Goal: Task Accomplishment & Management: Manage account settings

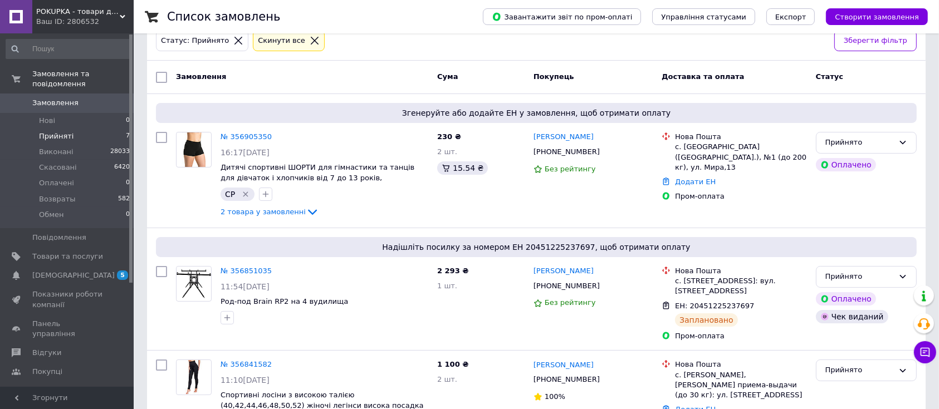
scroll to position [37, 0]
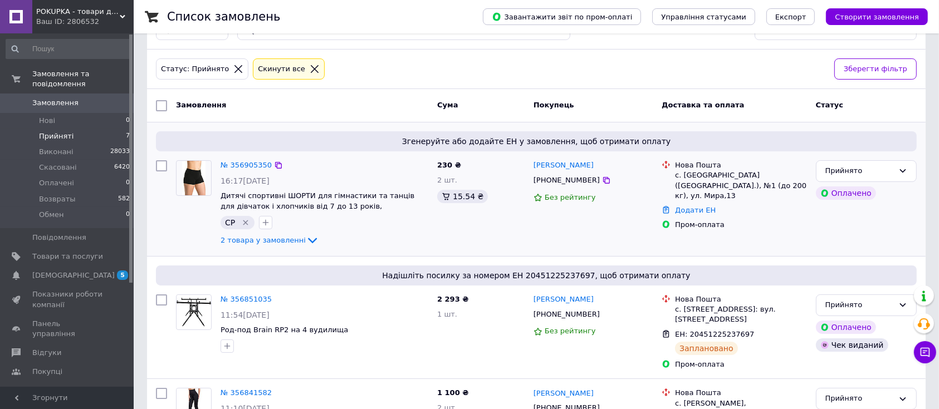
click at [531, 247] on div "[PERSON_NAME] [PHONE_NUMBER] Без рейтингу" at bounding box center [593, 204] width 128 height 96
click at [533, 239] on div "[PERSON_NAME] [PHONE_NUMBER] Без рейтингу" at bounding box center [593, 204] width 128 height 96
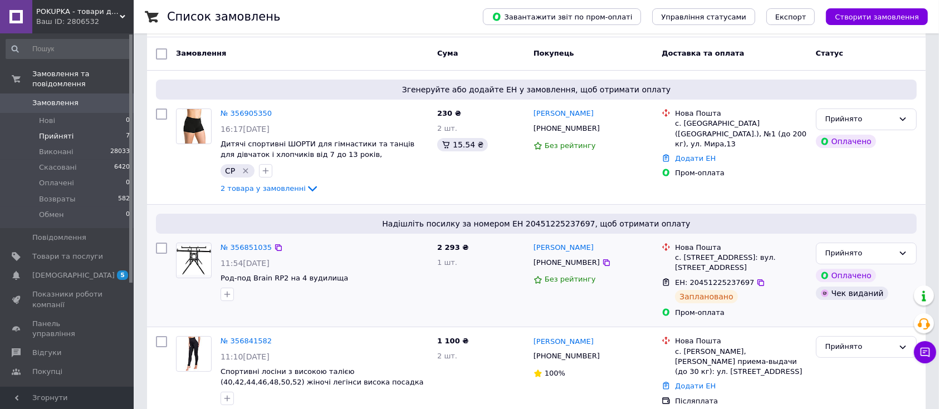
scroll to position [186, 0]
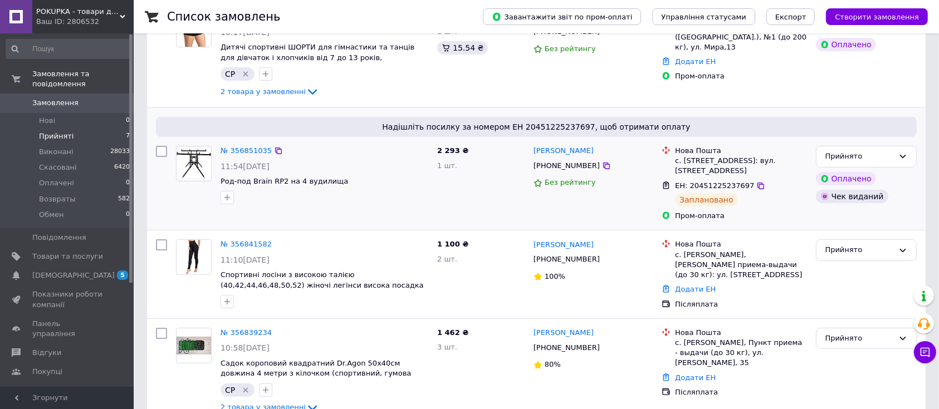
click at [512, 198] on div "2 293 ₴ 1 шт." at bounding box center [481, 183] width 96 height 84
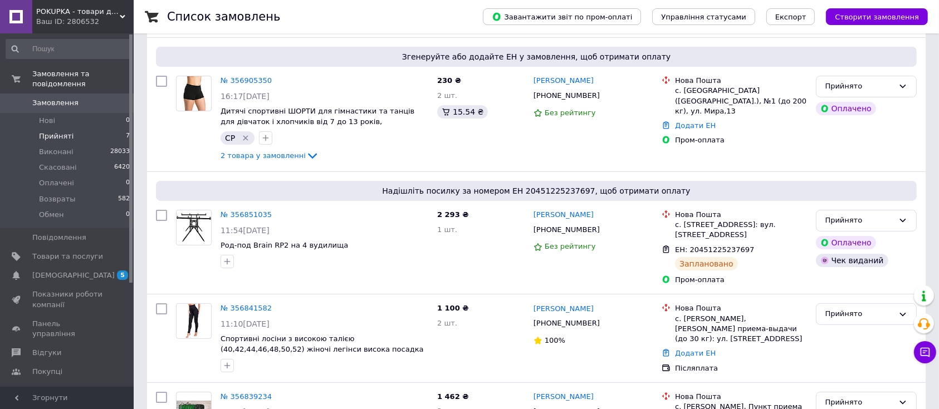
scroll to position [111, 0]
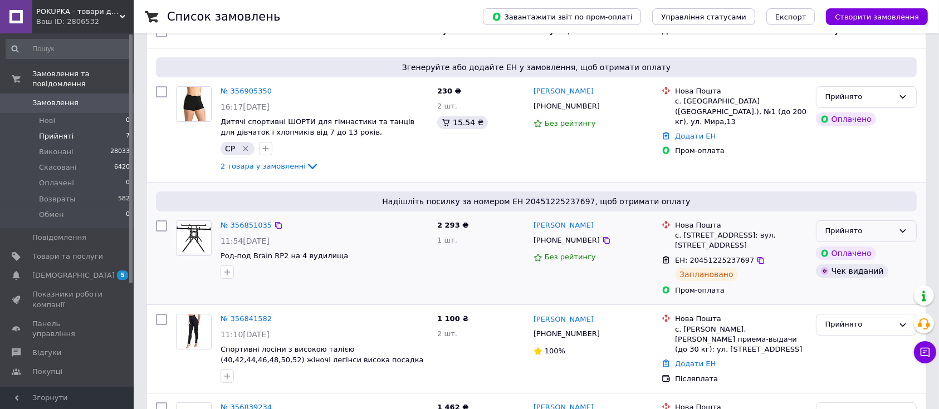
click at [889, 233] on div "Прийнято" at bounding box center [859, 232] width 68 height 12
click at [884, 252] on li "Виконано" at bounding box center [866, 254] width 100 height 21
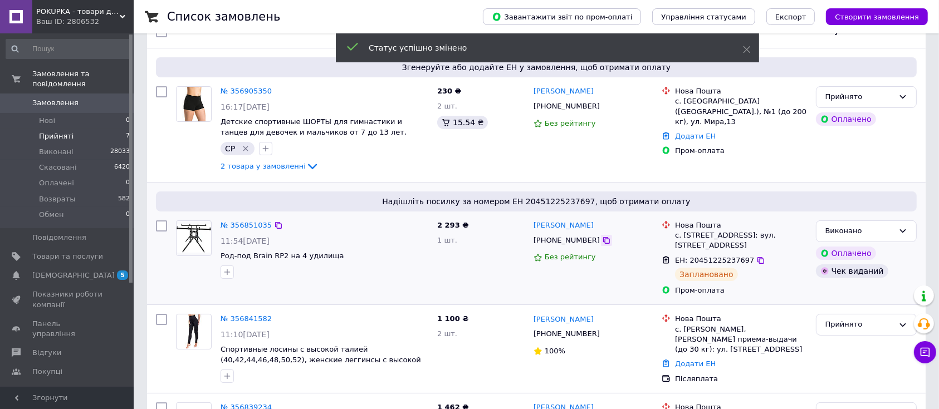
click at [603, 243] on icon at bounding box center [606, 240] width 7 height 7
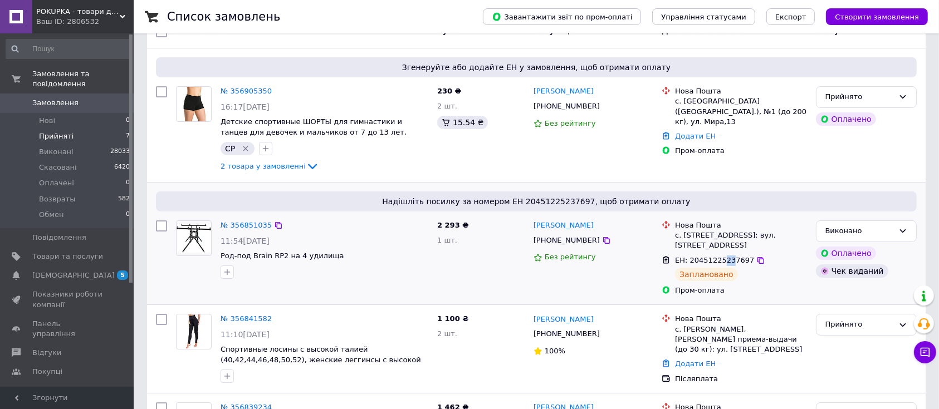
drag, startPoint x: 717, startPoint y: 250, endPoint x: 726, endPoint y: 250, distance: 8.9
click at [726, 256] on span "ЕН: 20451225237697" at bounding box center [714, 260] width 79 height 8
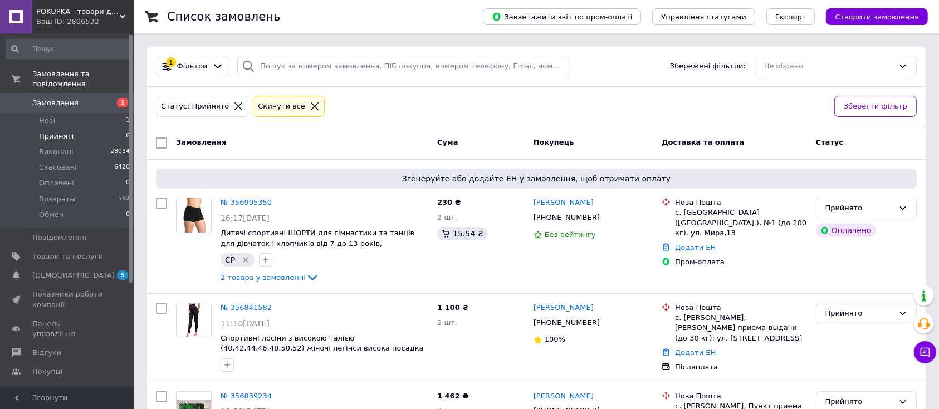
click at [442, 96] on div "Статус: Прийнято Cкинути все" at bounding box center [491, 107] width 674 height 26
click at [465, 100] on div "Статус: Прийнято Cкинути все" at bounding box center [491, 107] width 674 height 26
click at [400, 104] on div "Статус: Прийнято Cкинути все" at bounding box center [491, 107] width 674 height 26
click at [80, 98] on span "Замовлення" at bounding box center [67, 103] width 71 height 10
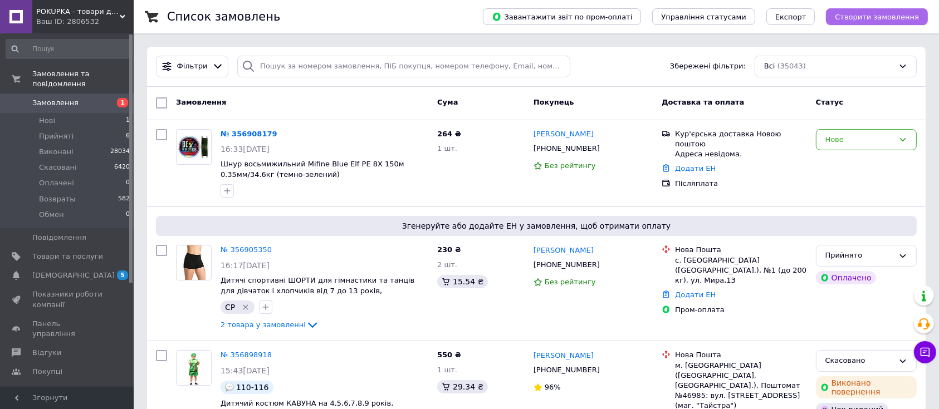
click at [873, 19] on span "Створити замовлення" at bounding box center [877, 17] width 84 height 8
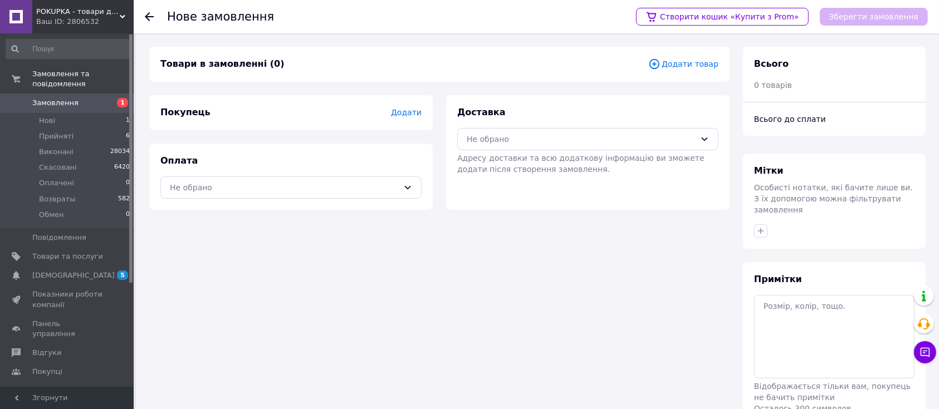
click at [682, 64] on span "Додати товар" at bounding box center [683, 64] width 70 height 12
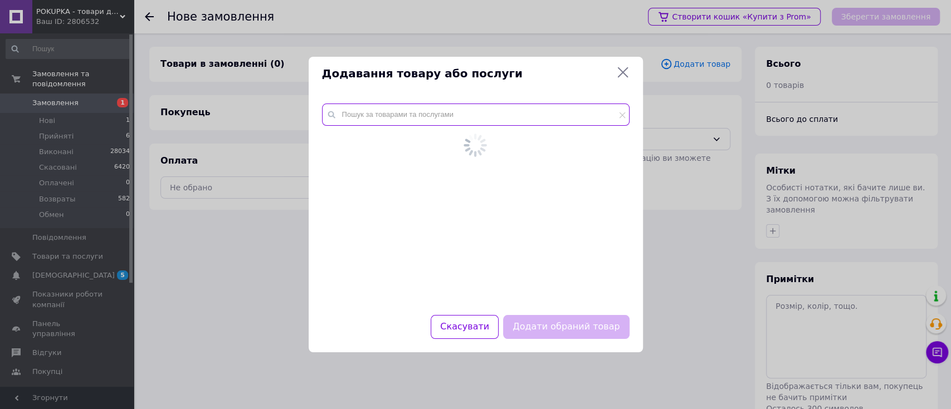
click at [472, 118] on input "text" at bounding box center [475, 115] width 307 height 22
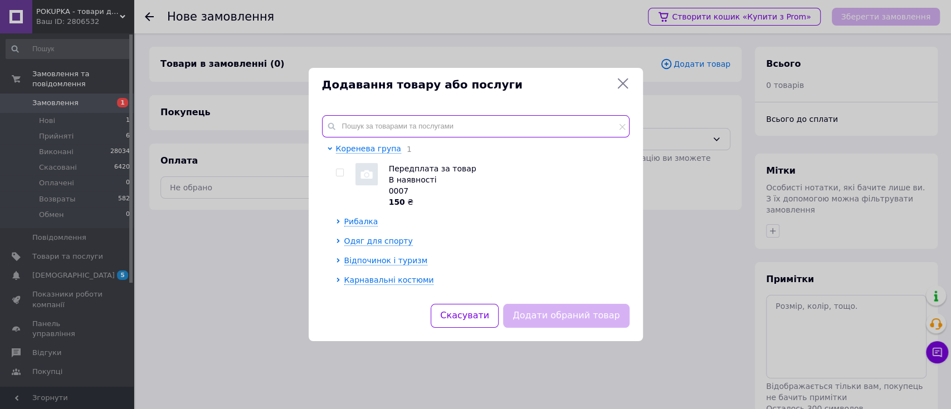
paste input "20061040"
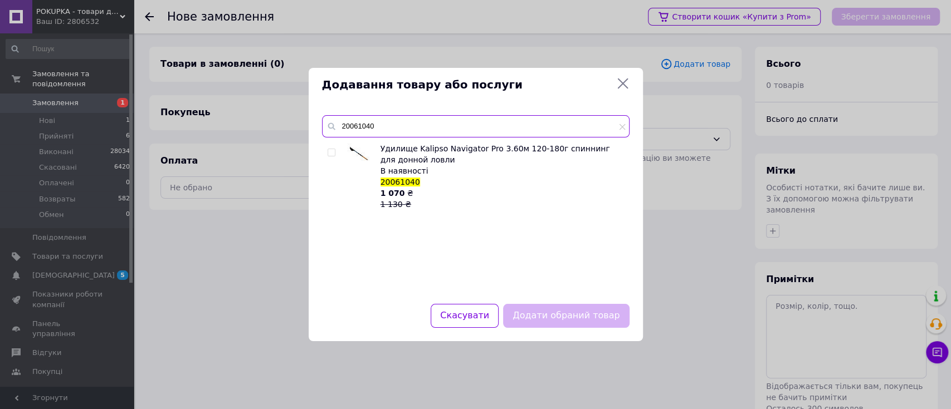
type input "20061040"
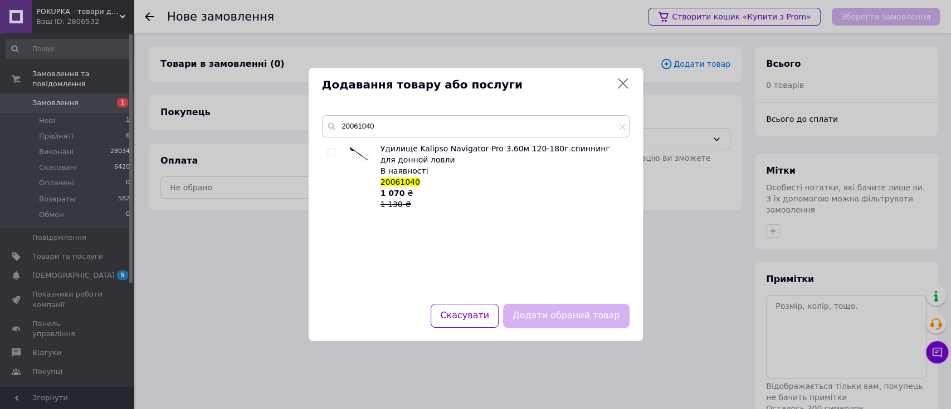
click at [331, 153] on input "checkbox" at bounding box center [330, 152] width 7 height 7
checkbox input "true"
click at [549, 309] on button "Додати обраний товар" at bounding box center [566, 316] width 126 height 24
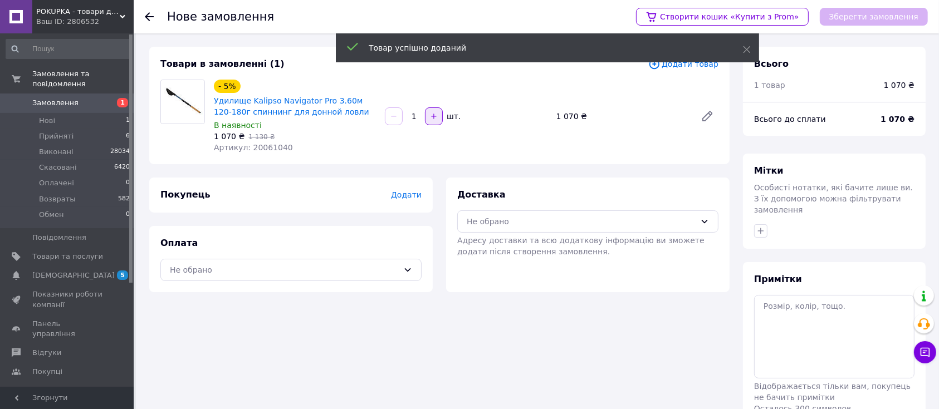
click at [436, 123] on button "button" at bounding box center [434, 116] width 18 height 18
click at [398, 121] on button "button" at bounding box center [394, 116] width 18 height 18
type input "1"
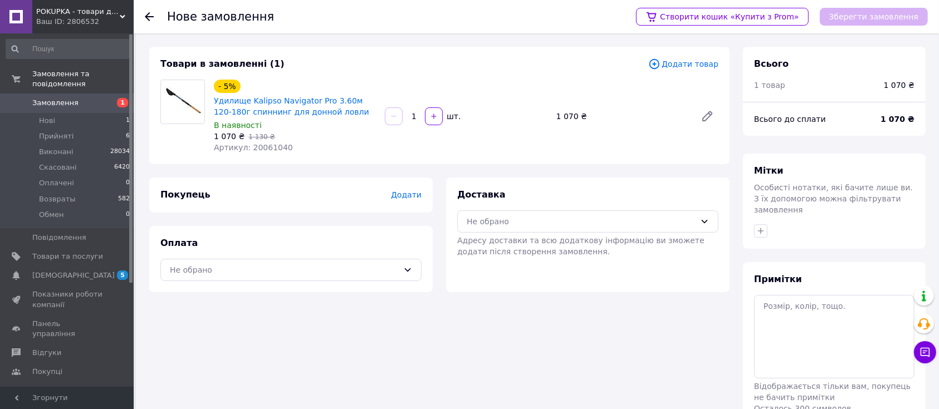
click at [699, 67] on span "Додати товар" at bounding box center [683, 64] width 70 height 12
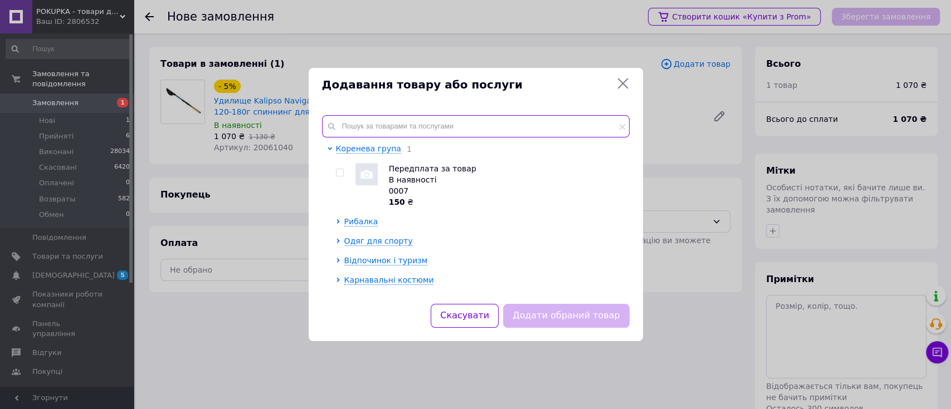
click at [430, 121] on input "text" at bounding box center [475, 126] width 307 height 22
paste input "10060710"
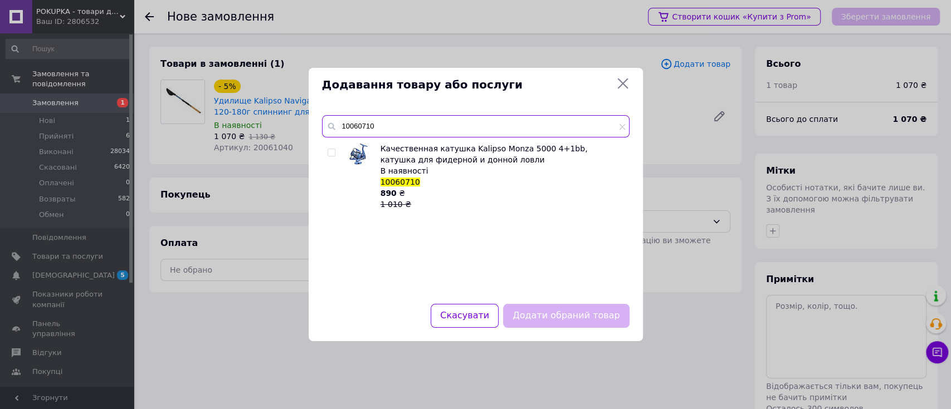
type input "10060710"
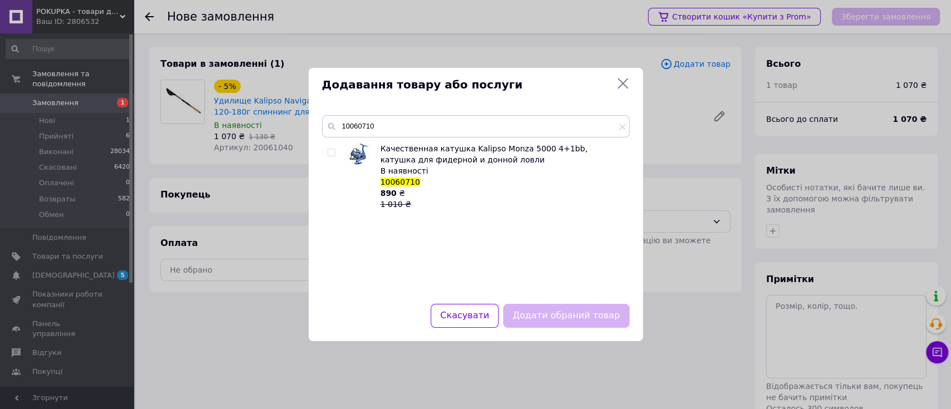
click at [331, 154] on input "checkbox" at bounding box center [330, 152] width 7 height 7
checkbox input "true"
click at [591, 318] on button "Додати обраний товар" at bounding box center [566, 316] width 126 height 24
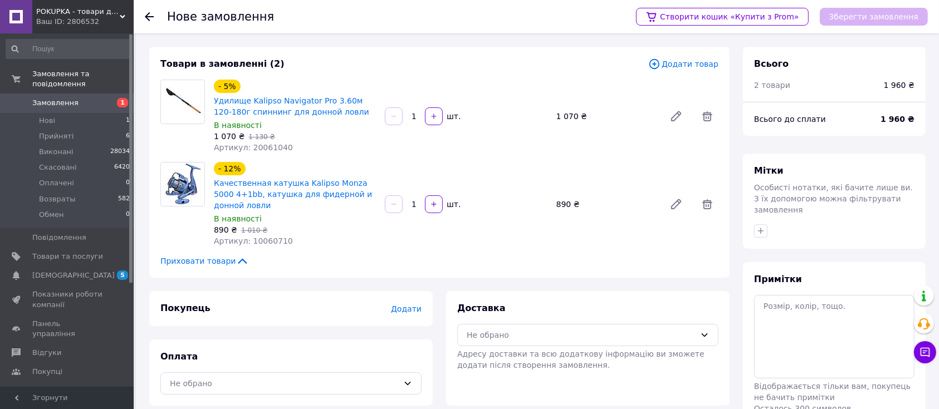
click at [508, 246] on div "- 12% Качественная катушка Kalipso Monza 5000 4+1bb, катушка для фидерной и дон…" at bounding box center [465, 204] width 513 height 89
click at [375, 245] on div "Артикул: 10060710" at bounding box center [295, 241] width 162 height 11
click at [509, 178] on div "- 12% Качественная катушка Kalipso Monza 5000 4+1bb, катушка для фидерной и дон…" at bounding box center [465, 204] width 513 height 89
click at [693, 61] on span "Додати товар" at bounding box center [683, 64] width 70 height 12
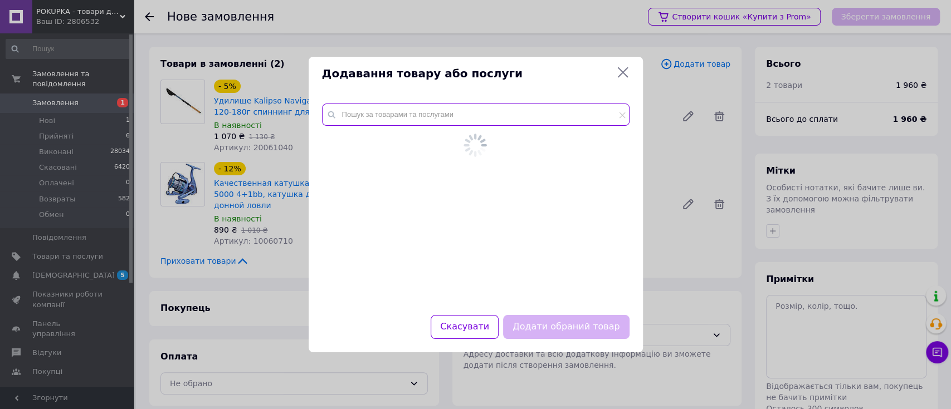
click at [465, 122] on input "text" at bounding box center [475, 115] width 307 height 22
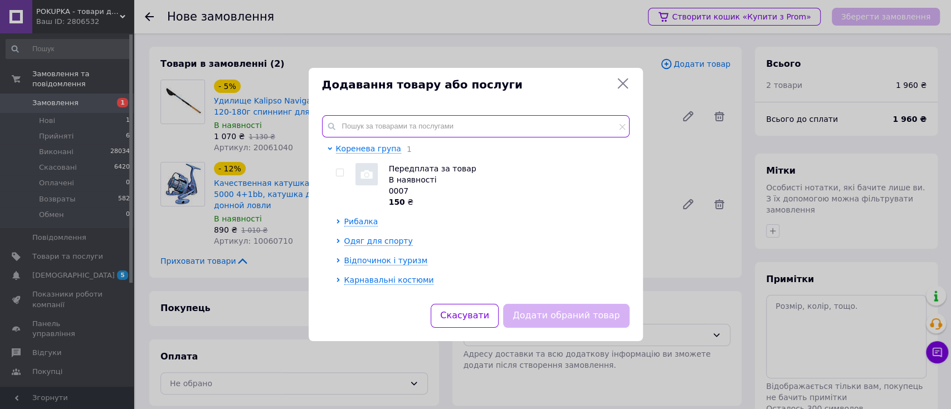
paste input "40060040"
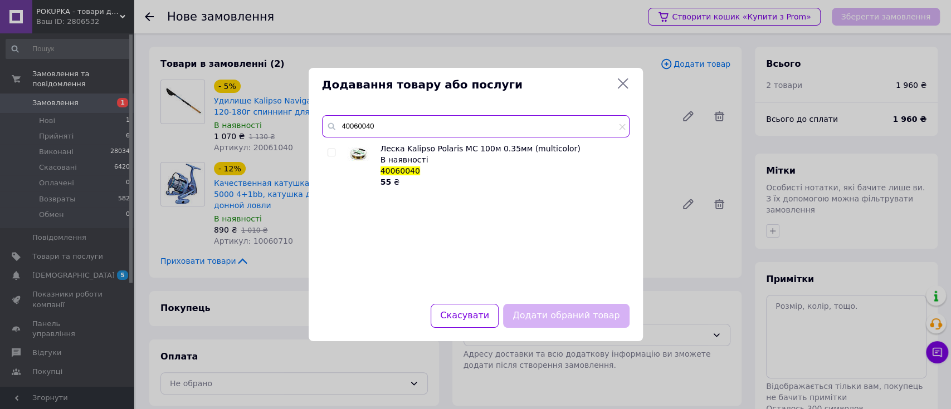
type input "40060040"
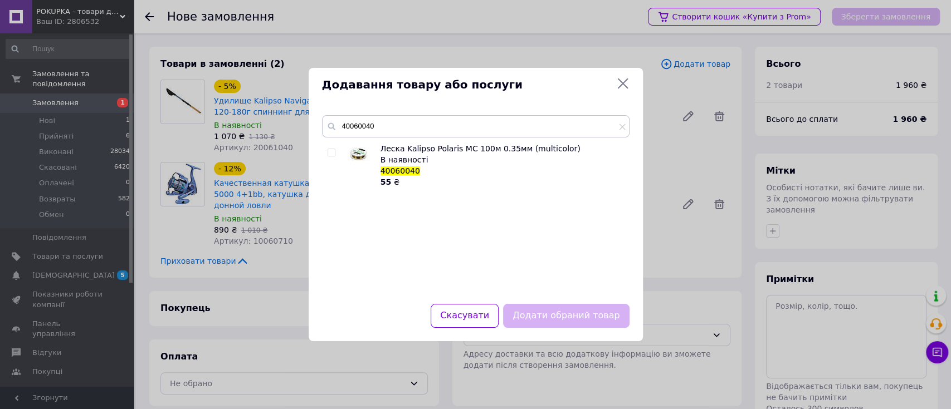
click at [331, 151] on input "checkbox" at bounding box center [330, 152] width 7 height 7
checkbox input "true"
click at [582, 314] on button "Додати обраний товар" at bounding box center [566, 316] width 126 height 24
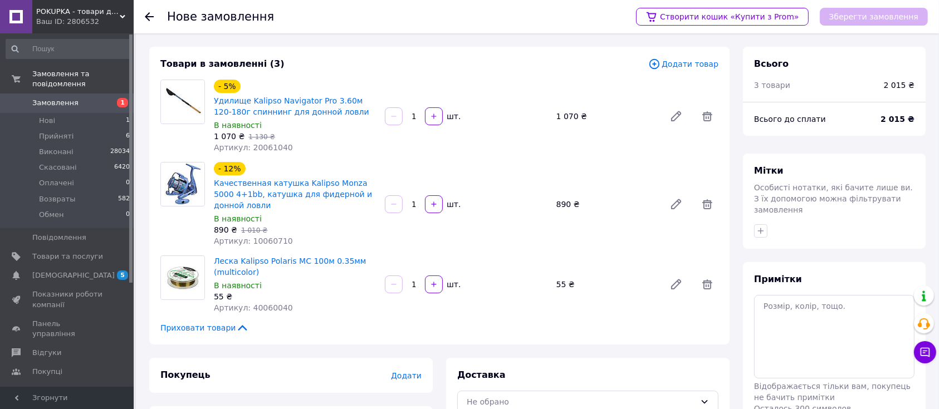
click at [270, 148] on span "Артикул: 20061040" at bounding box center [253, 147] width 79 height 9
copy span "20061040"
click at [673, 118] on icon at bounding box center [676, 116] width 9 height 9
click at [439, 118] on button "button" at bounding box center [434, 116] width 18 height 18
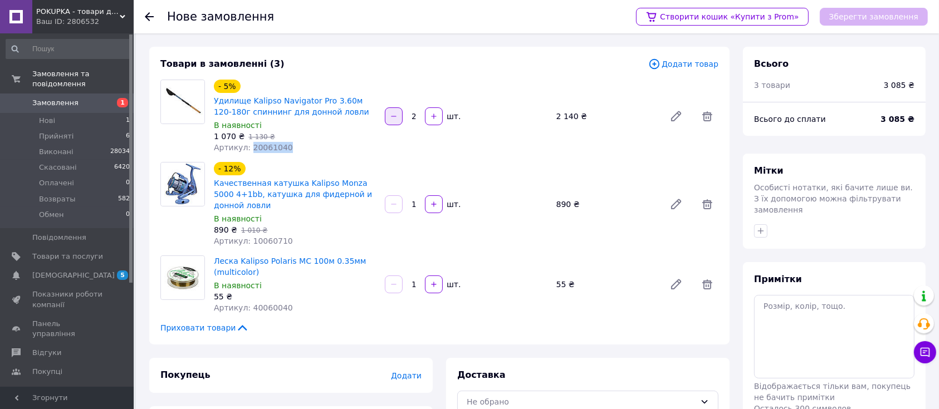
click at [398, 115] on button "button" at bounding box center [394, 116] width 18 height 18
click at [435, 118] on icon "button" at bounding box center [434, 116] width 8 height 8
click at [441, 113] on button "button" at bounding box center [434, 116] width 18 height 18
click at [681, 113] on icon at bounding box center [676, 116] width 9 height 9
click at [436, 121] on button "button" at bounding box center [434, 116] width 18 height 18
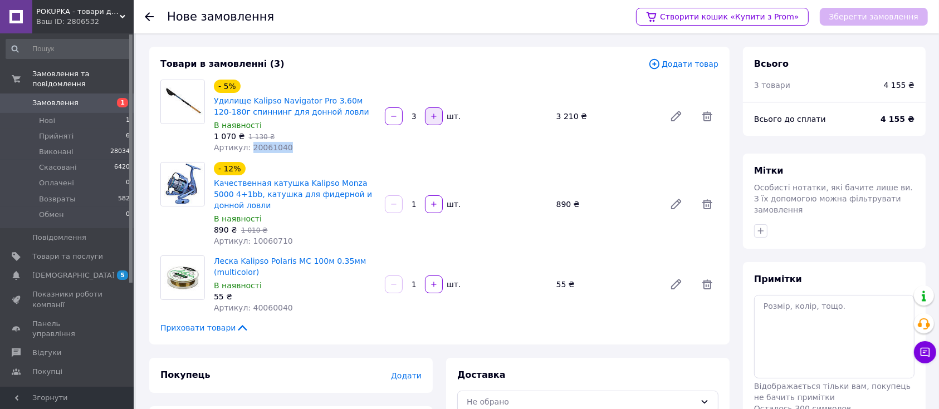
type input "4"
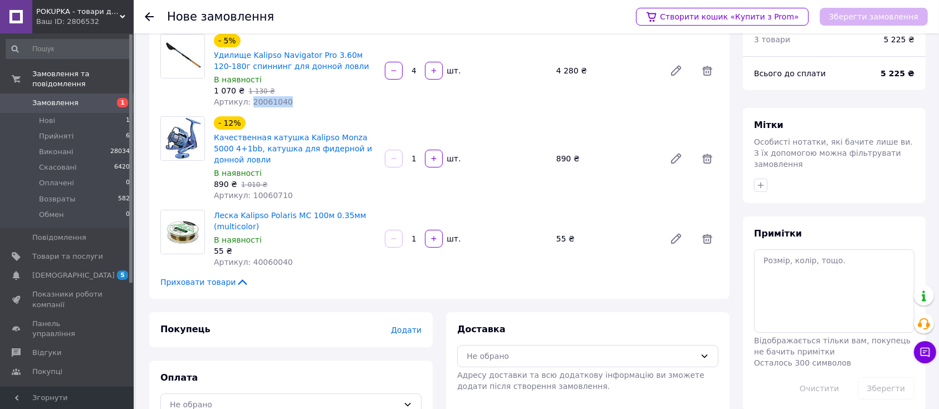
scroll to position [76, 0]
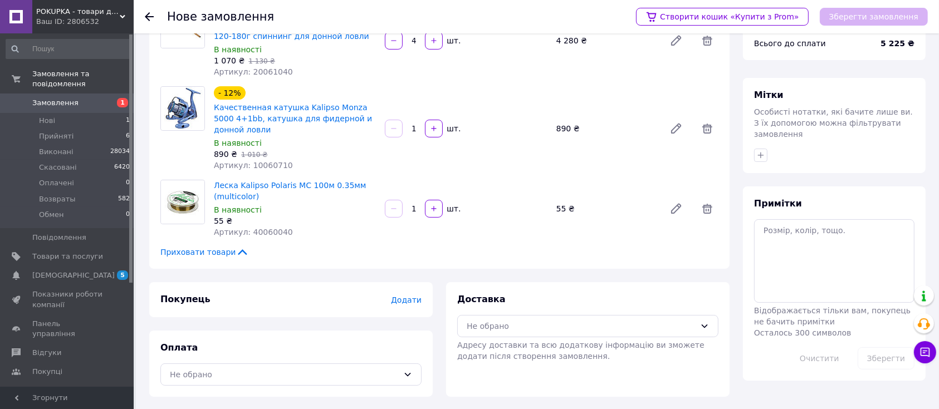
click at [412, 297] on span "Додати" at bounding box center [406, 300] width 31 height 9
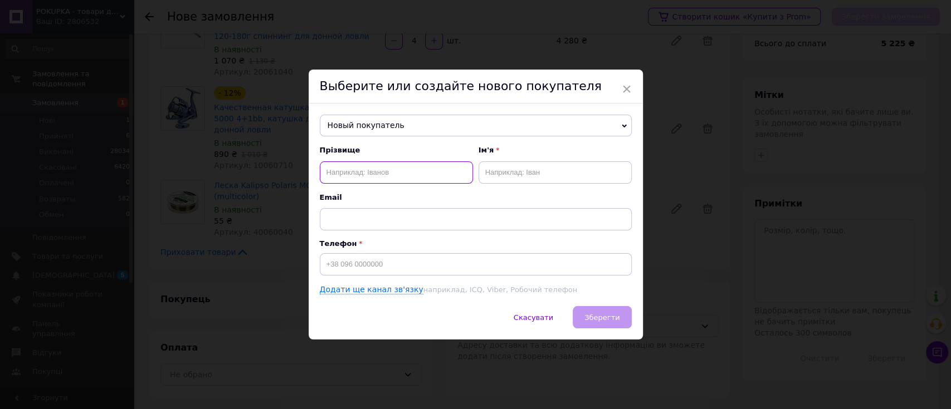
click at [377, 170] on input "text" at bounding box center [396, 172] width 153 height 22
type input "Турчин"
click at [552, 169] on input "text" at bounding box center [554, 172] width 153 height 22
type input "Ірина"
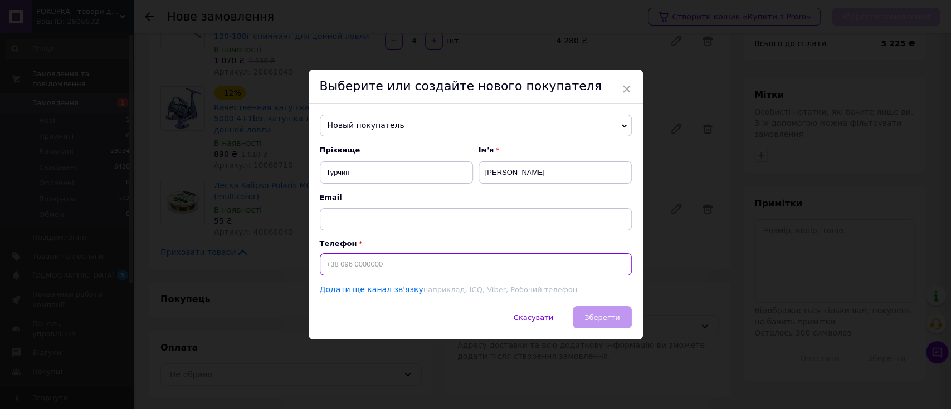
click at [530, 259] on input at bounding box center [476, 264] width 312 height 22
click at [343, 266] on input "+380097194852" at bounding box center [476, 264] width 312 height 22
click at [376, 265] on input "+38097194852" at bounding box center [476, 264] width 312 height 22
drag, startPoint x: 336, startPoint y: 265, endPoint x: 347, endPoint y: 265, distance: 11.7
click at [347, 265] on input "+380971948520" at bounding box center [476, 264] width 312 height 22
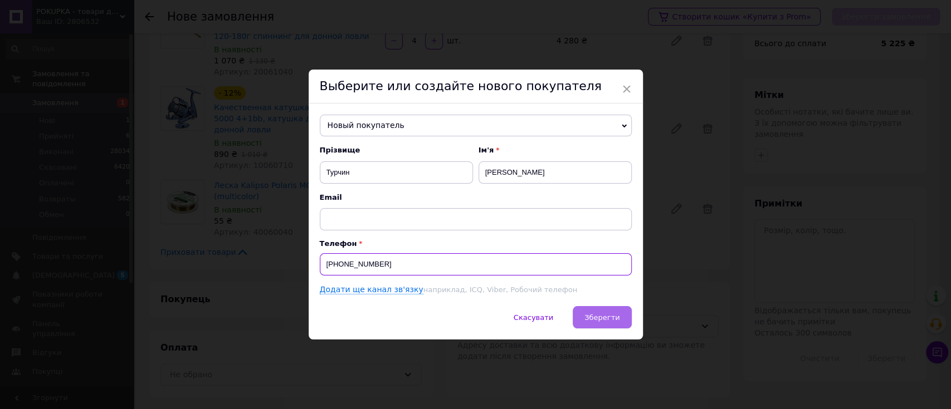
type input "+380971948520"
click at [607, 321] on span "Зберегти" at bounding box center [601, 318] width 35 height 8
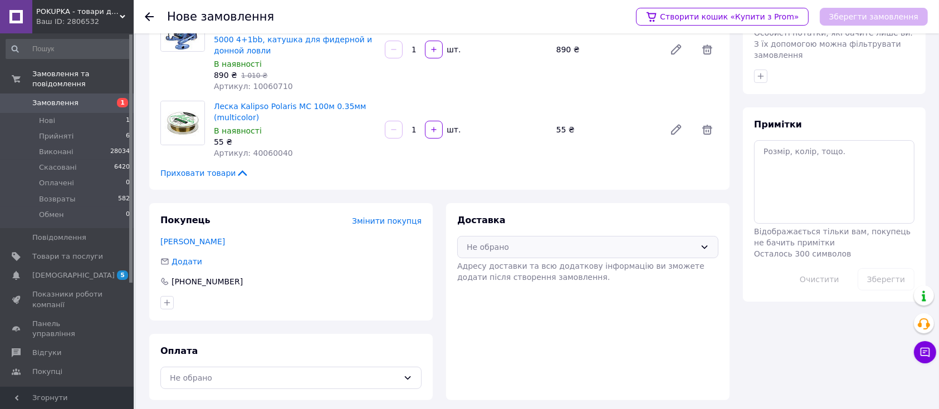
scroll to position [159, 0]
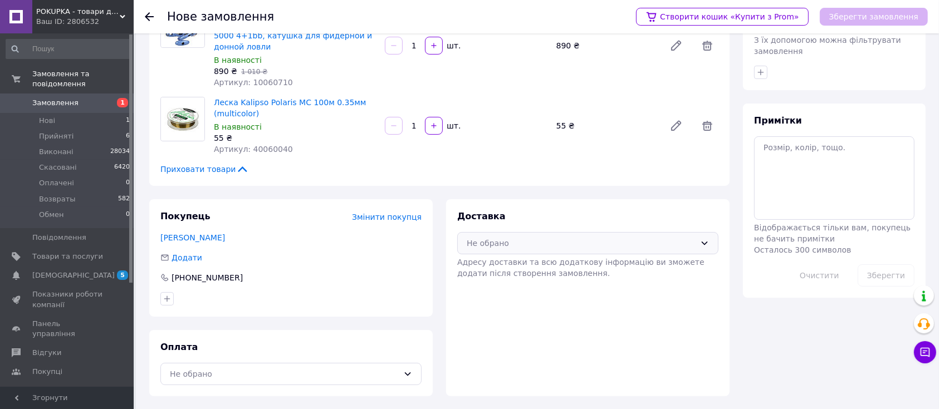
click at [577, 232] on div "Не обрано" at bounding box center [587, 243] width 261 height 22
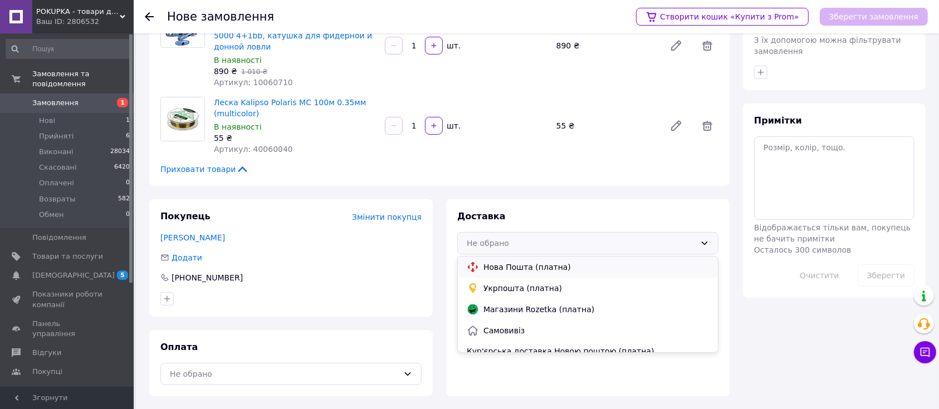
click at [559, 270] on span "Нова Пошта (платна)" at bounding box center [596, 267] width 226 height 11
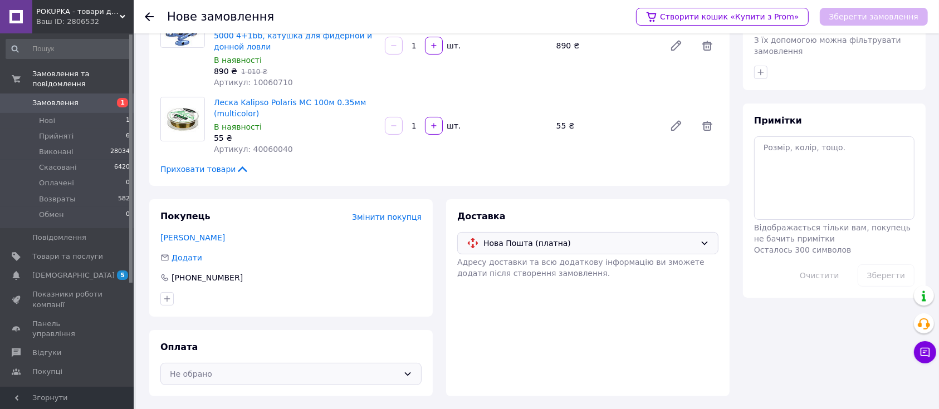
click at [349, 370] on div "Не обрано" at bounding box center [284, 374] width 229 height 12
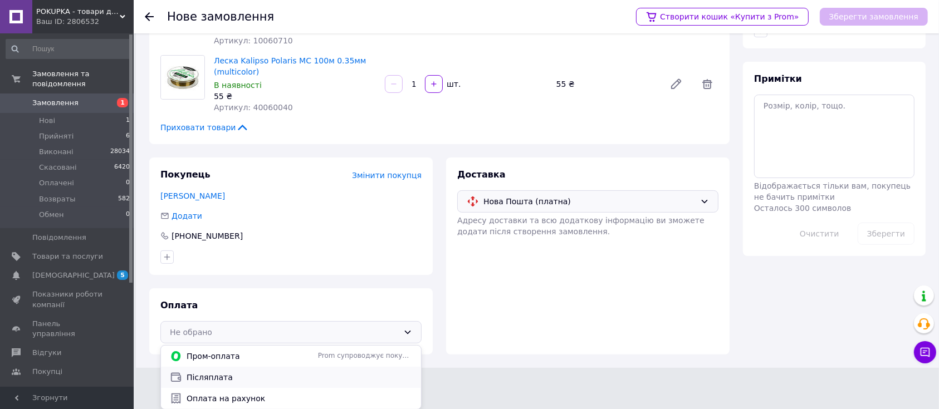
click at [327, 381] on span "Післяплата" at bounding box center [300, 377] width 226 height 11
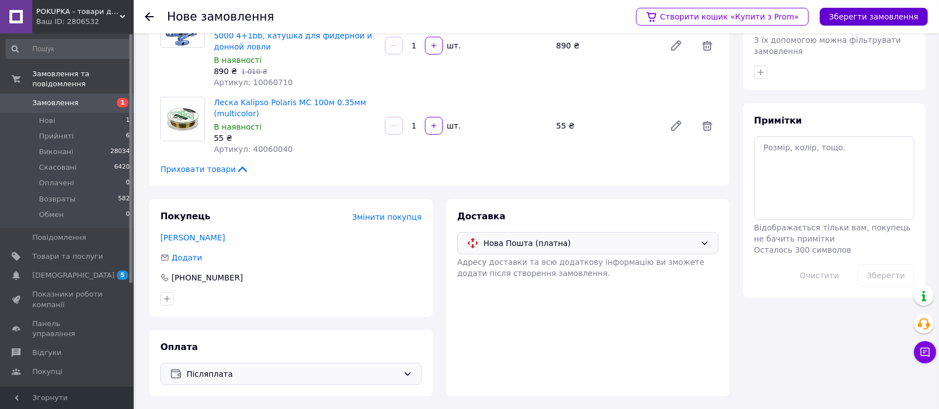
click at [905, 17] on button "Зберегти замовлення" at bounding box center [874, 17] width 108 height 18
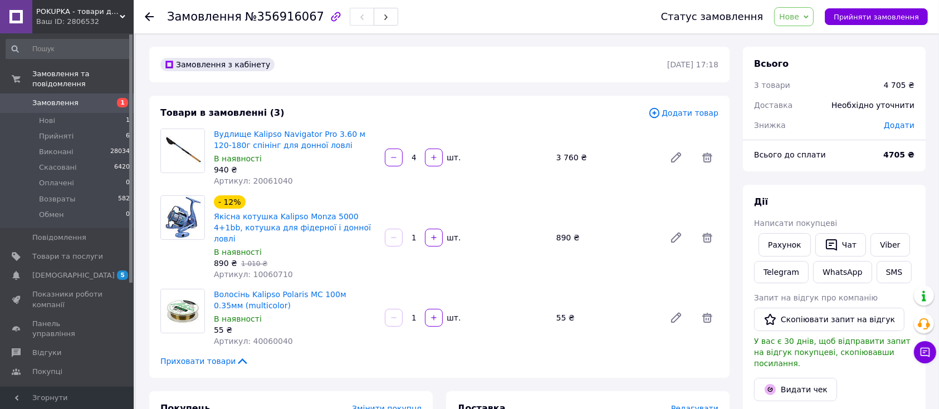
click at [410, 158] on input "4" at bounding box center [414, 158] width 18 height 8
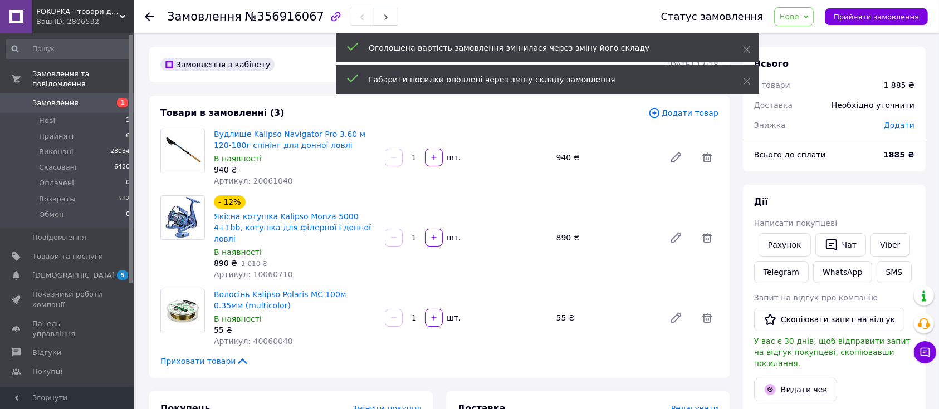
type input "1"
click at [272, 270] on span "Артикул: 10060710" at bounding box center [253, 274] width 79 height 9
copy span "10060710"
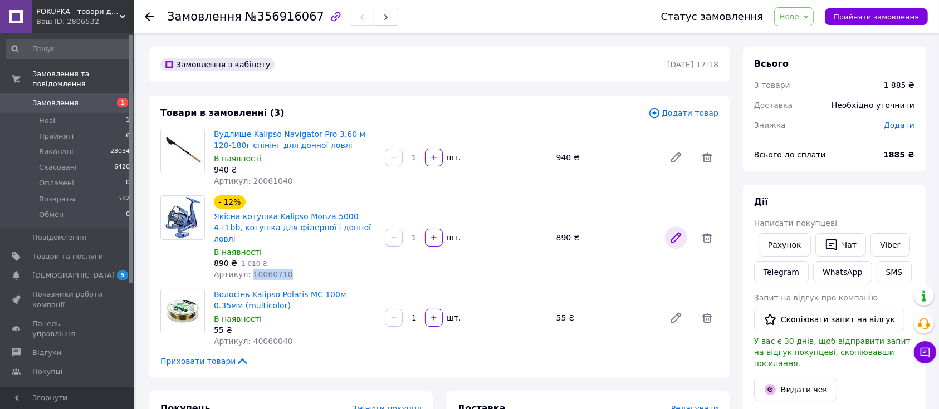
click at [678, 233] on icon at bounding box center [676, 237] width 9 height 9
click at [437, 234] on icon "button" at bounding box center [434, 238] width 8 height 8
type input "2"
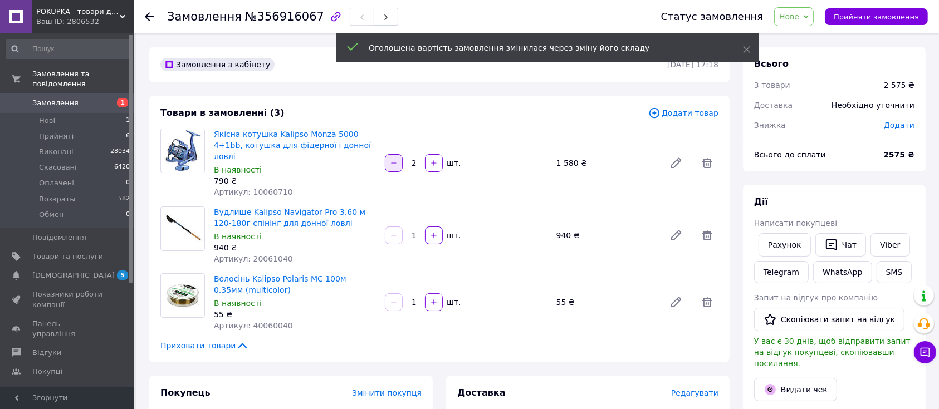
click at [393, 159] on icon "button" at bounding box center [394, 163] width 8 height 8
type input "1"
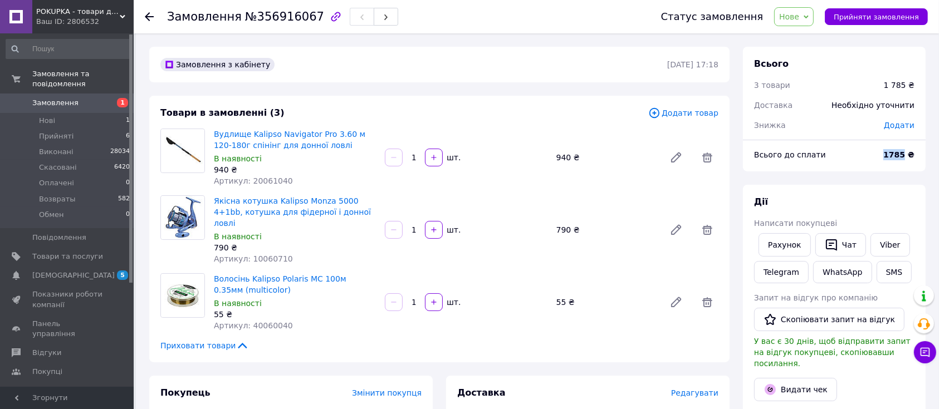
drag, startPoint x: 909, startPoint y: 157, endPoint x: 883, endPoint y: 155, distance: 25.7
click at [883, 155] on div "1785 ₴" at bounding box center [899, 155] width 45 height 25
click at [864, 185] on div "Дії Написати покупцеві Рахунок   Чат Viber Telegram WhatsApp SMS Запит на відгу…" at bounding box center [834, 345] width 183 height 320
click at [871, 22] on button "Прийняти замовлення" at bounding box center [876, 16] width 103 height 17
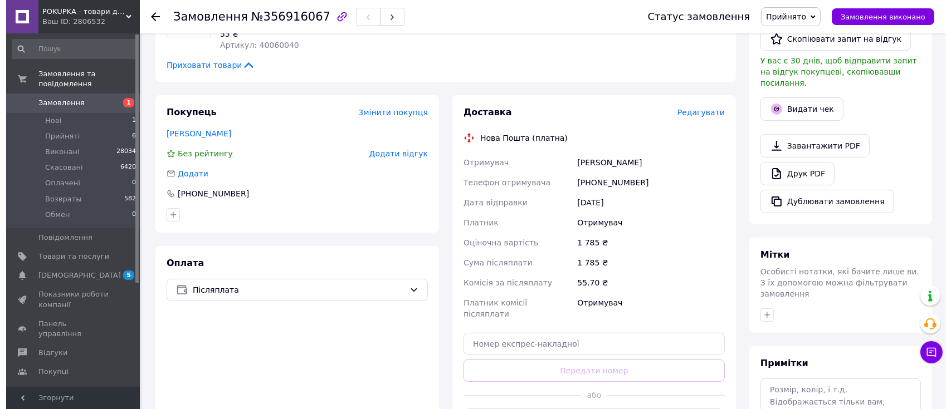
scroll to position [297, 0]
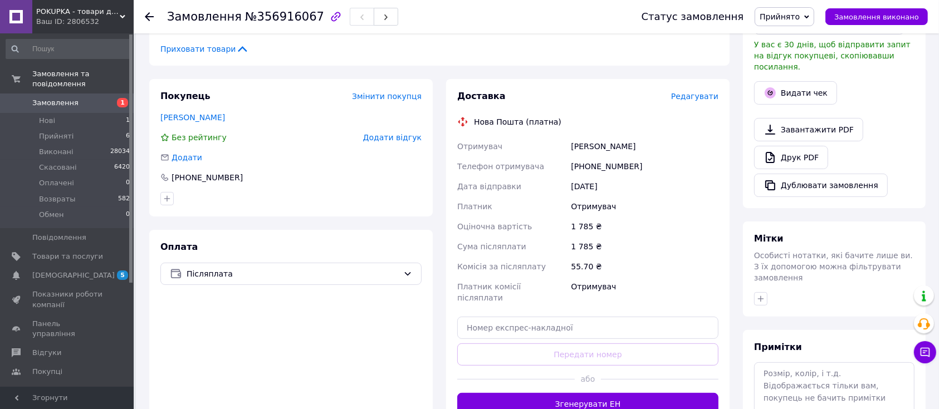
click at [698, 92] on span "Редагувати" at bounding box center [694, 96] width 47 height 9
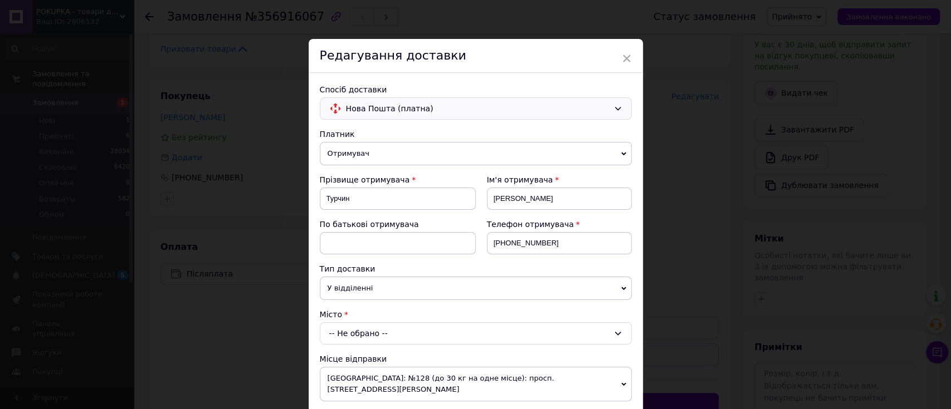
click at [420, 114] on span "Нова Пошта (платна)" at bounding box center [477, 108] width 263 height 12
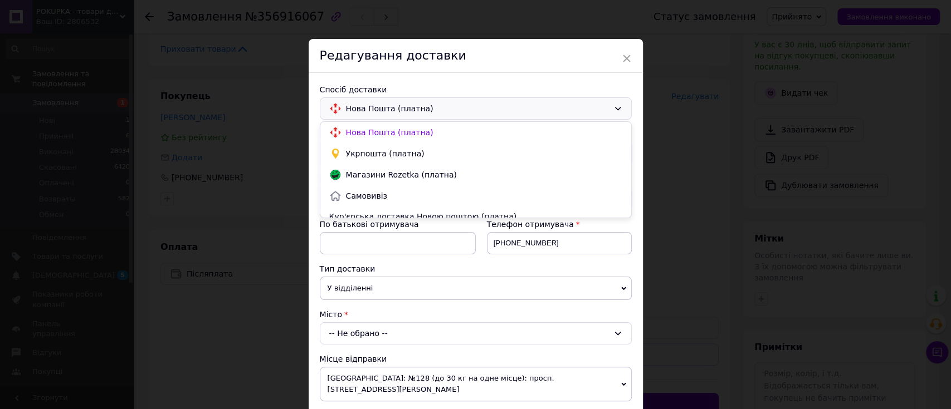
click at [419, 83] on div "Спосіб доставки Нова Пошта (платна) Нова Пошта (платна) Укрпошта (платна) Магаз…" at bounding box center [476, 414] width 334 height 682
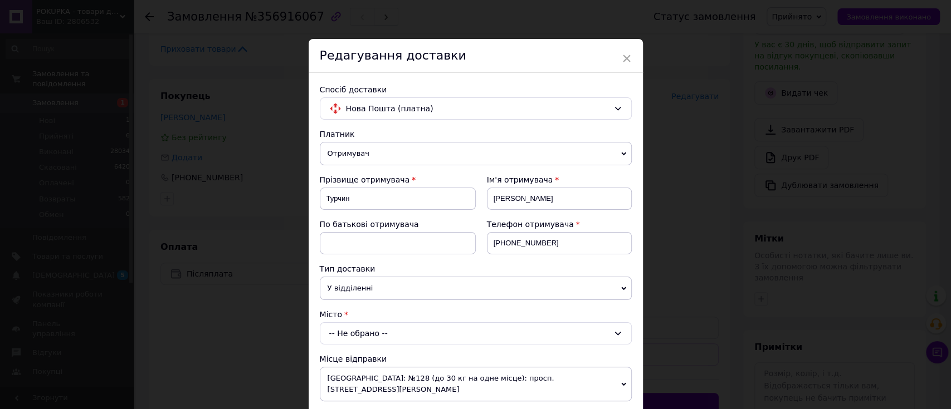
click at [394, 155] on span "Отримувач" at bounding box center [476, 153] width 312 height 23
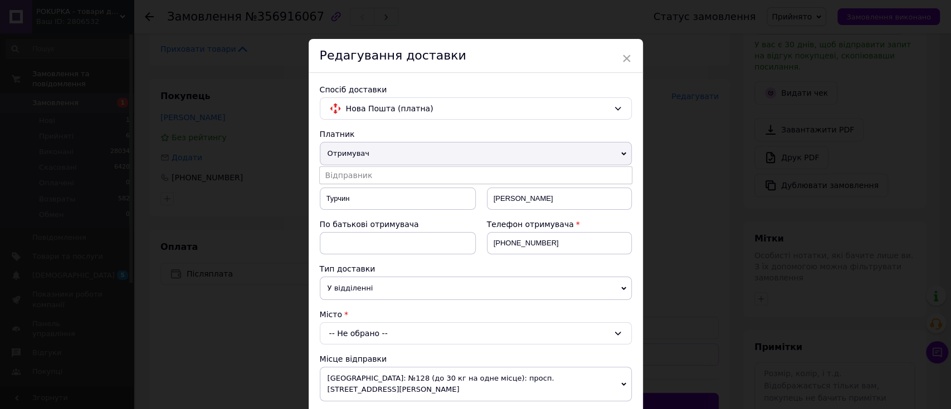
click at [414, 131] on div "Платник" at bounding box center [476, 134] width 312 height 11
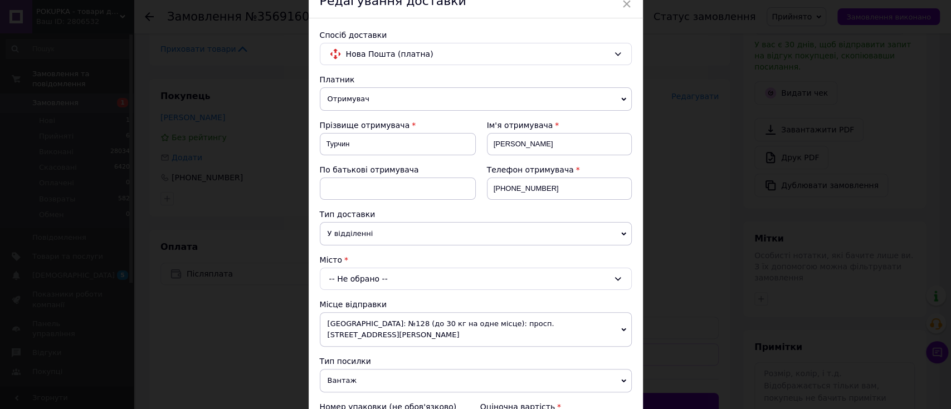
scroll to position [74, 0]
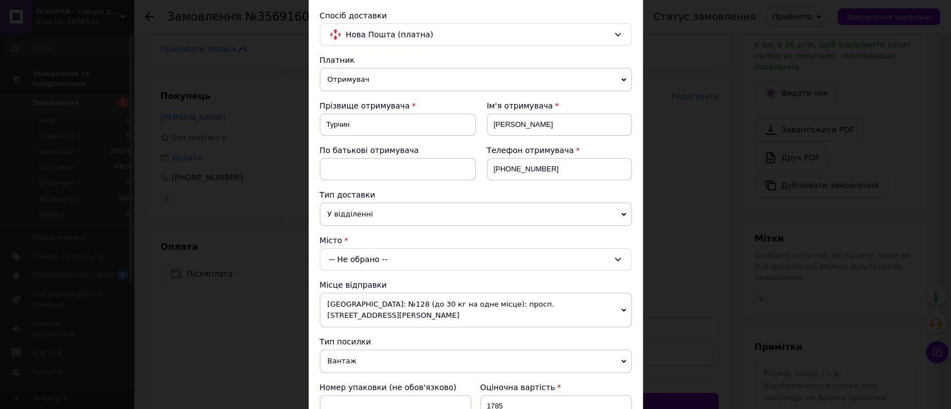
click at [413, 259] on div "-- Не обрано --" at bounding box center [476, 259] width 312 height 22
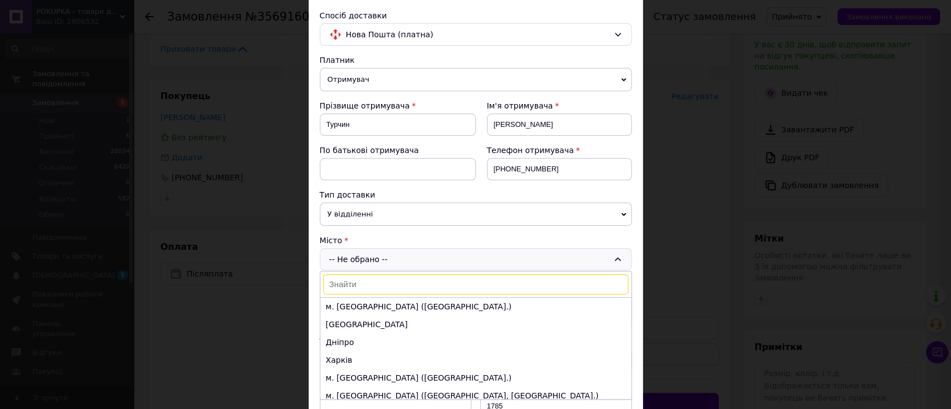
click at [392, 281] on input at bounding box center [475, 285] width 305 height 20
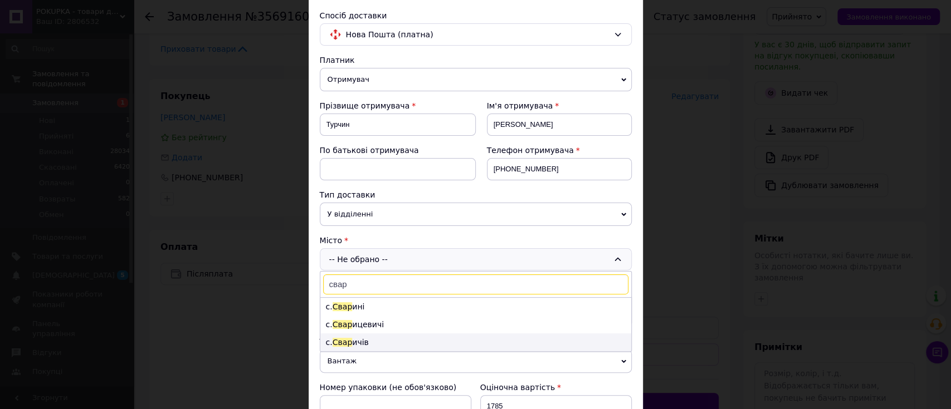
type input "свар"
click at [378, 339] on li "с. Свар ичів" at bounding box center [475, 343] width 311 height 18
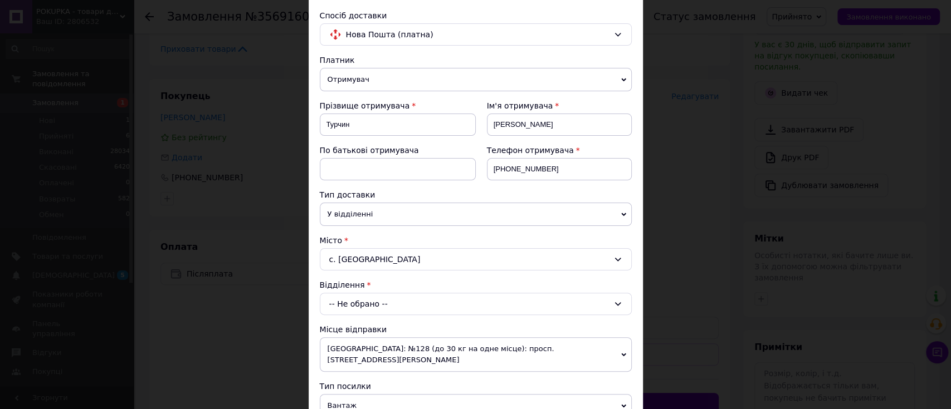
click at [385, 306] on div "-- Не обрано --" at bounding box center [476, 304] width 312 height 22
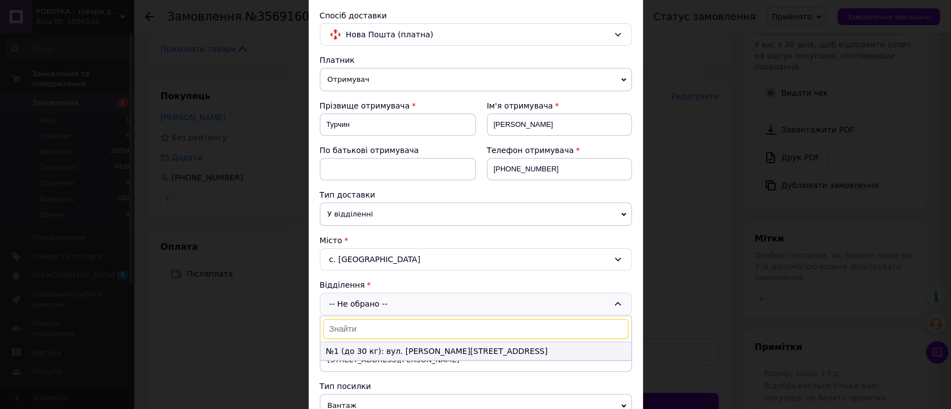
click at [386, 349] on li "№1 (до 30 кг): вул. Івана Франка, 45" at bounding box center [475, 351] width 311 height 18
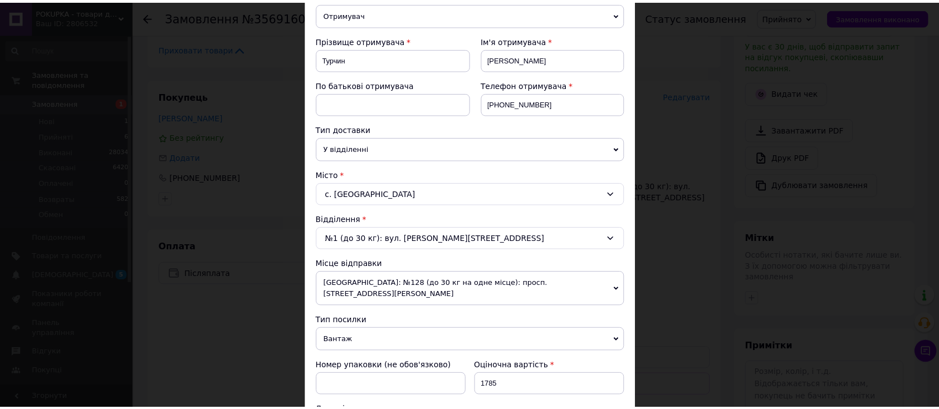
scroll to position [371, 0]
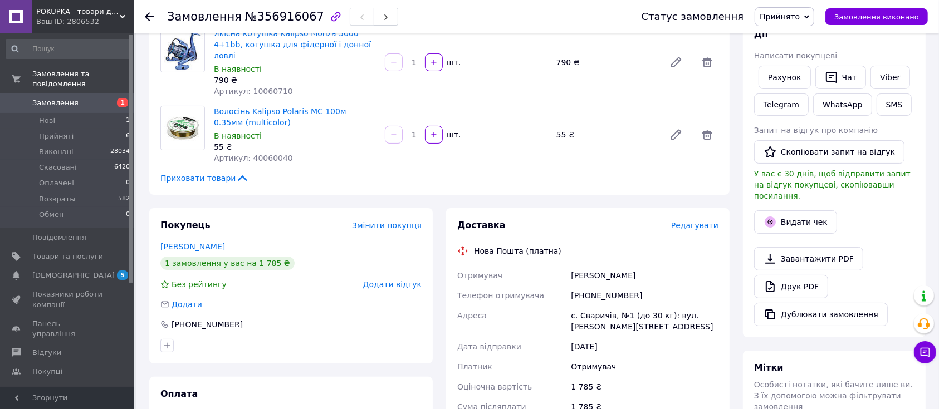
scroll to position [223, 0]
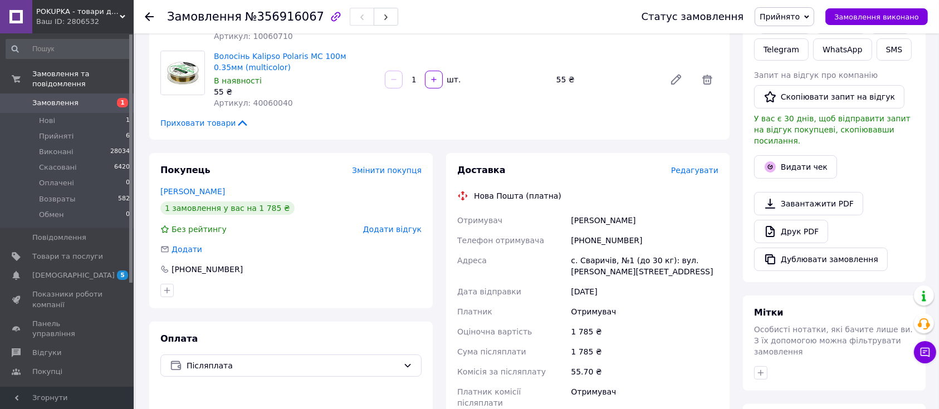
click at [740, 332] on div "Всього 3 товари 1 785 ₴ Доставка Необхідно уточнити Знижка Додати Всього до спл…" at bounding box center [834, 360] width 196 height 1073
drag, startPoint x: 649, startPoint y: 252, endPoint x: 634, endPoint y: 252, distance: 14.5
click at [634, 252] on div "с. Сваричів, №1 (до 30 кг): вул. Івана Франка, 45" at bounding box center [645, 266] width 152 height 31
click at [731, 321] on div "Доставка Редагувати Нова Пошта (платна) Отримувач Турчин Ірина Телефон отримува…" at bounding box center [587, 342] width 297 height 379
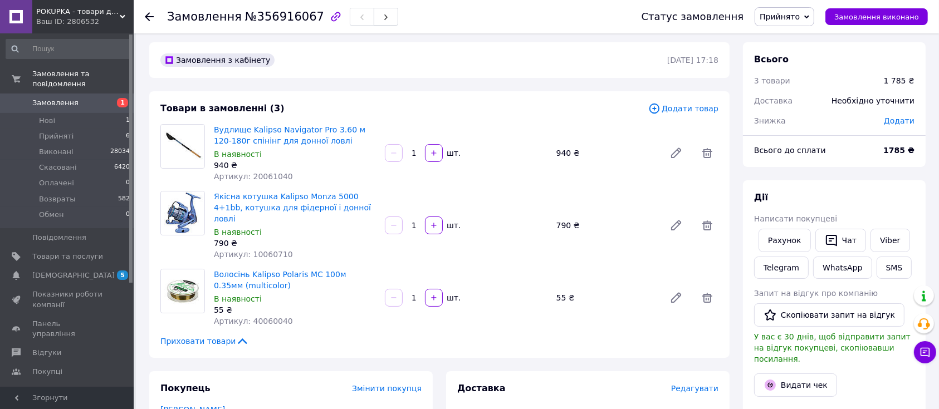
scroll to position [0, 0]
